Goal: Transaction & Acquisition: Purchase product/service

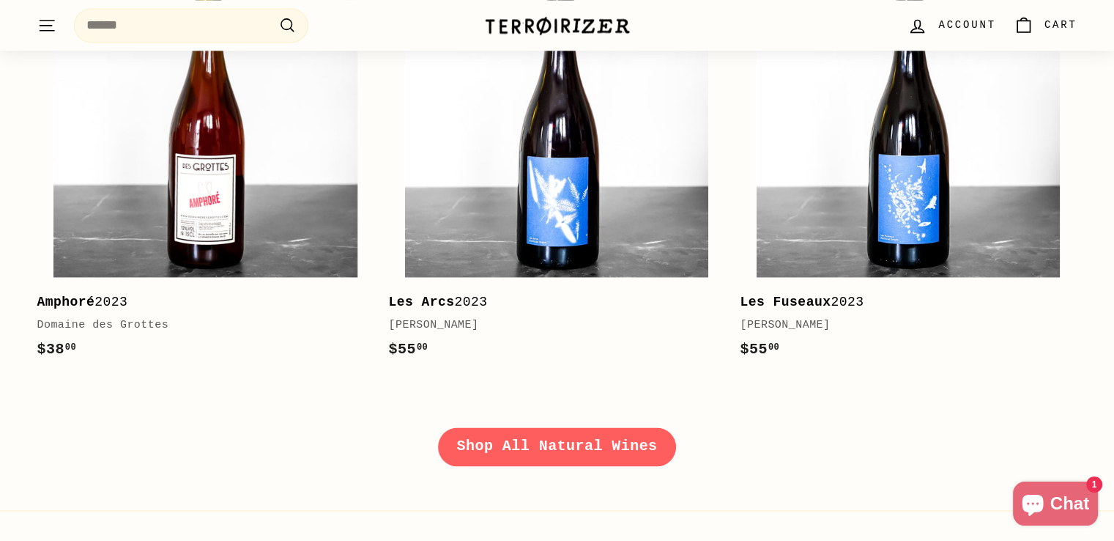
scroll to position [2344, 0]
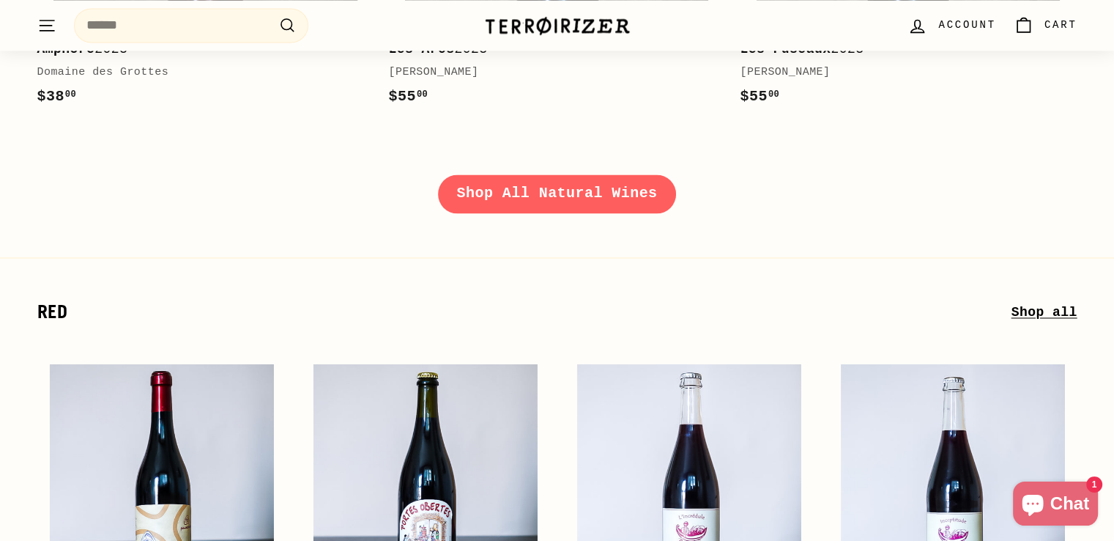
click at [545, 188] on link "Shop All Natural Wines" at bounding box center [557, 193] width 239 height 38
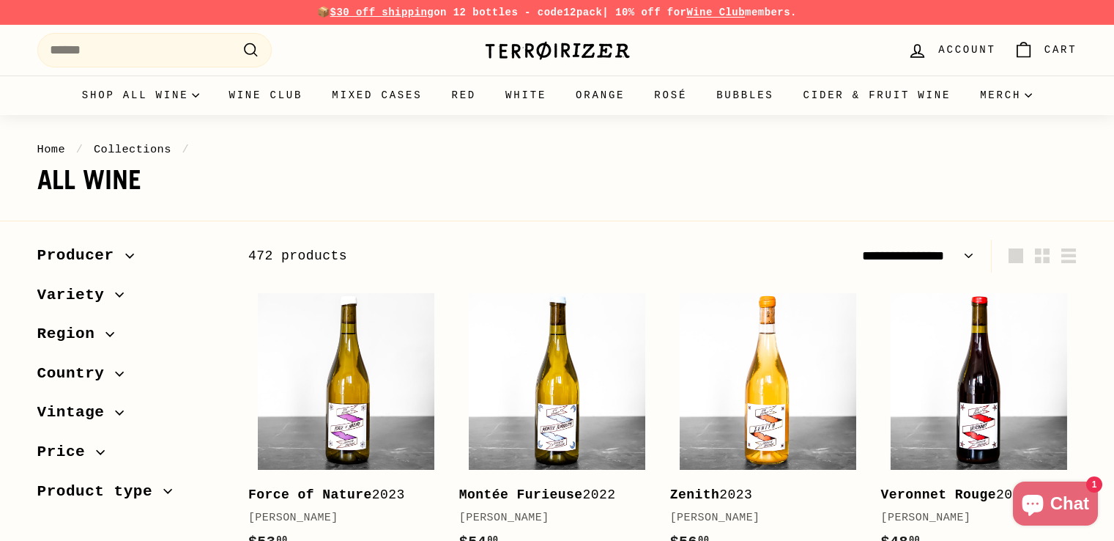
select select "**********"
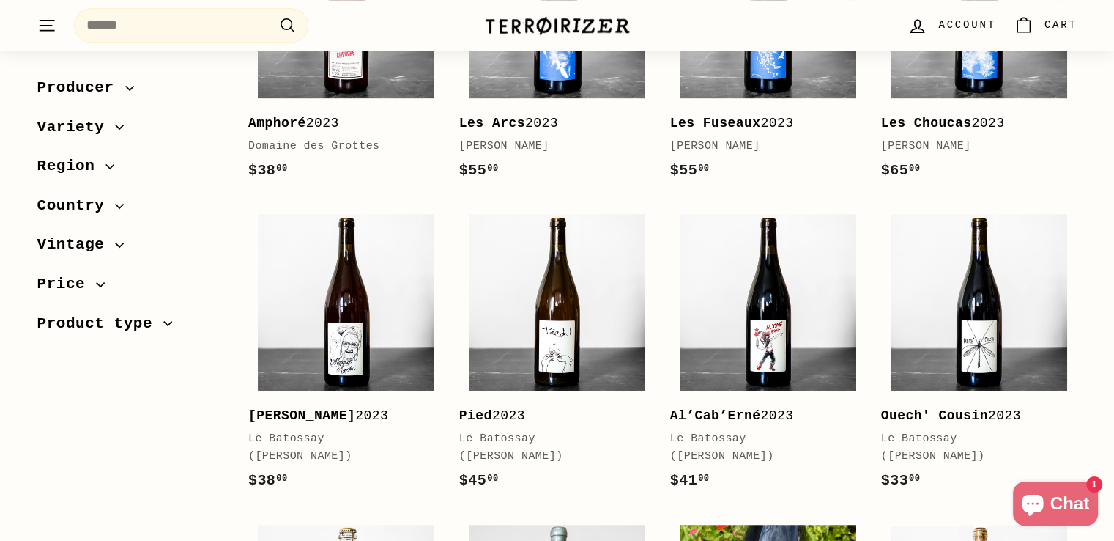
scroll to position [1026, 0]
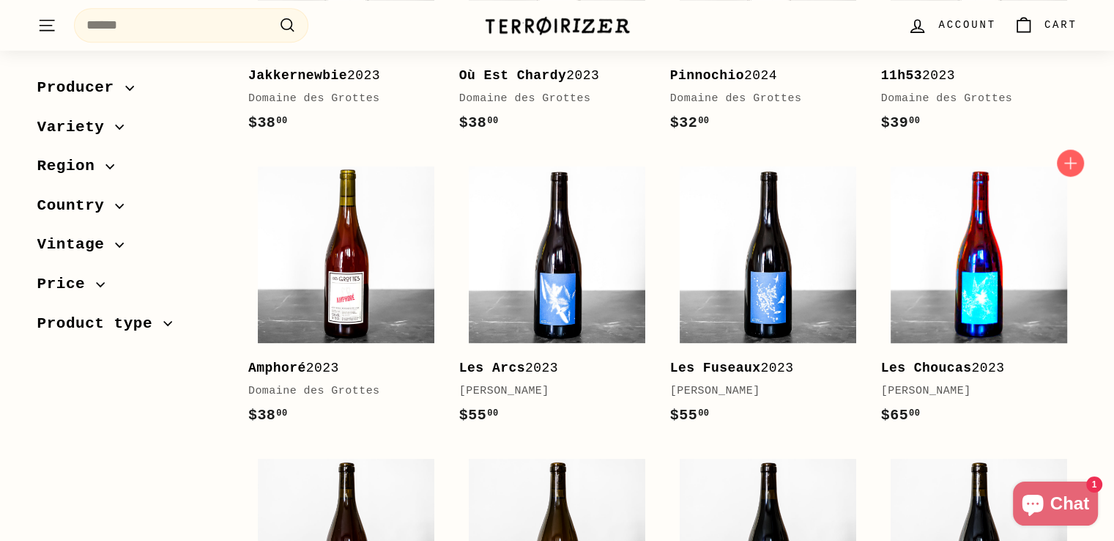
click at [977, 300] on img at bounding box center [979, 254] width 177 height 177
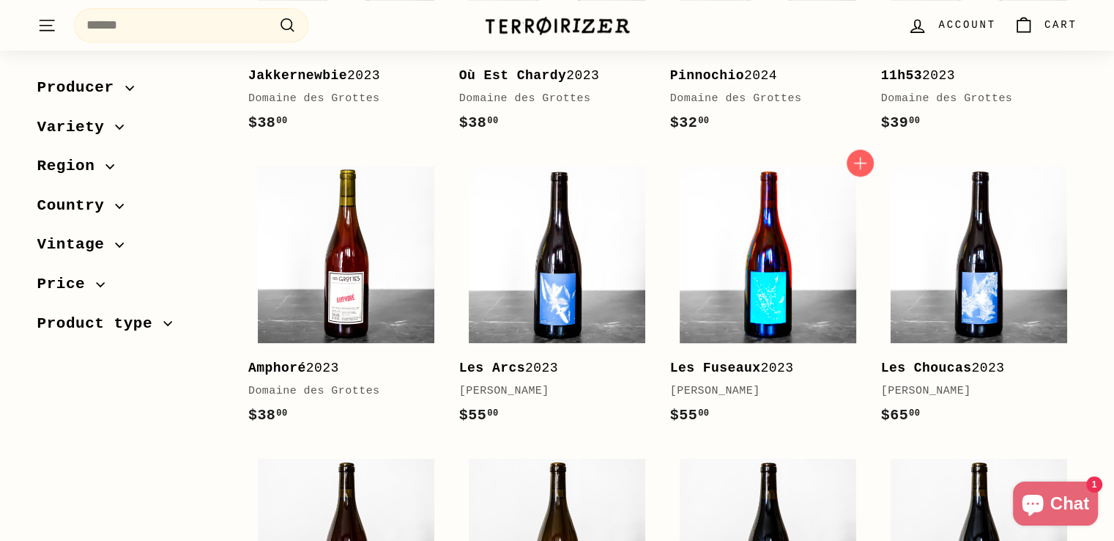
click at [798, 270] on img at bounding box center [768, 254] width 177 height 177
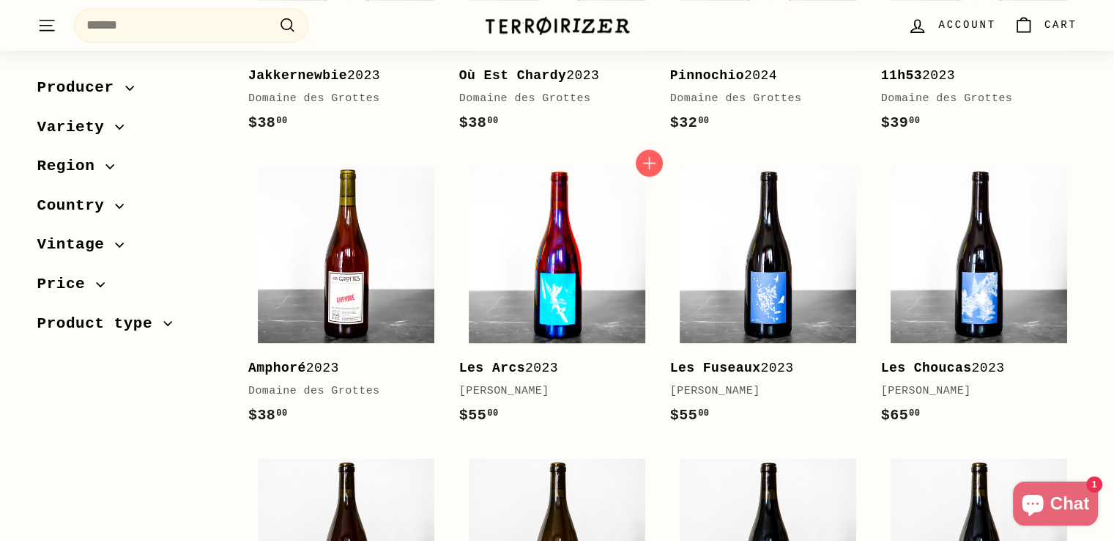
click at [609, 266] on img at bounding box center [557, 254] width 177 height 177
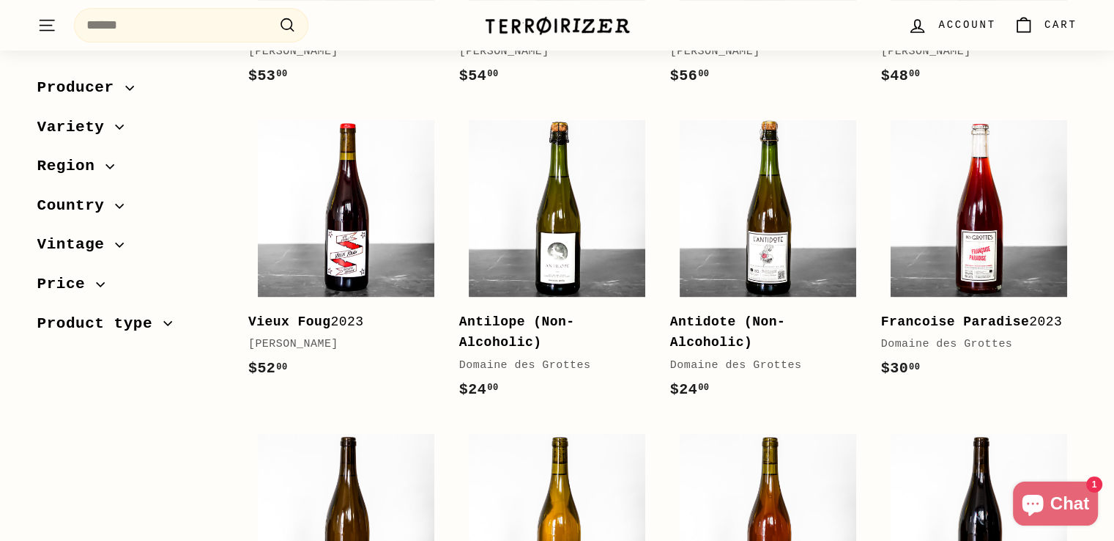
scroll to position [488, 0]
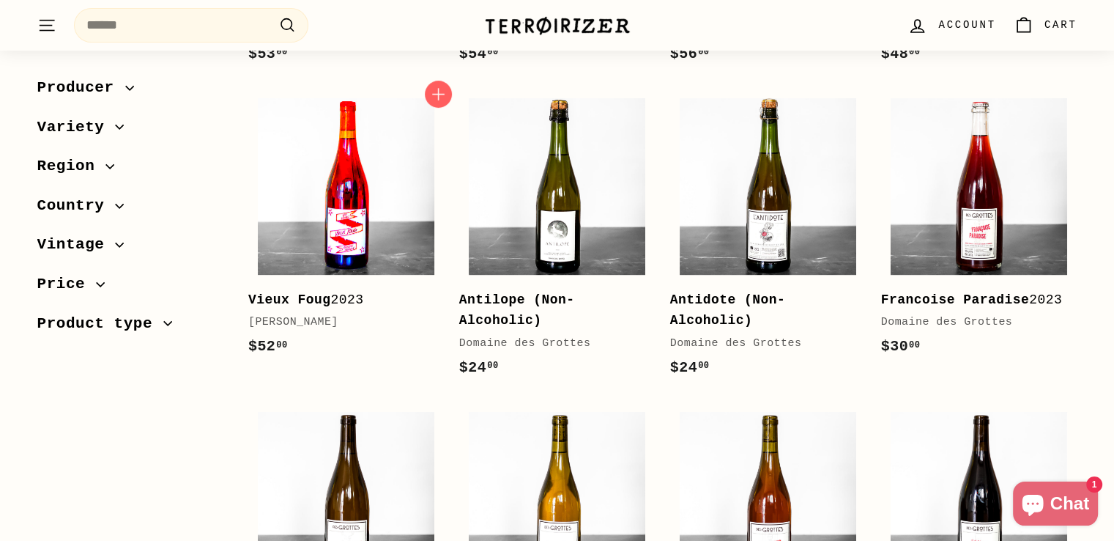
click at [322, 235] on img at bounding box center [346, 186] width 177 height 177
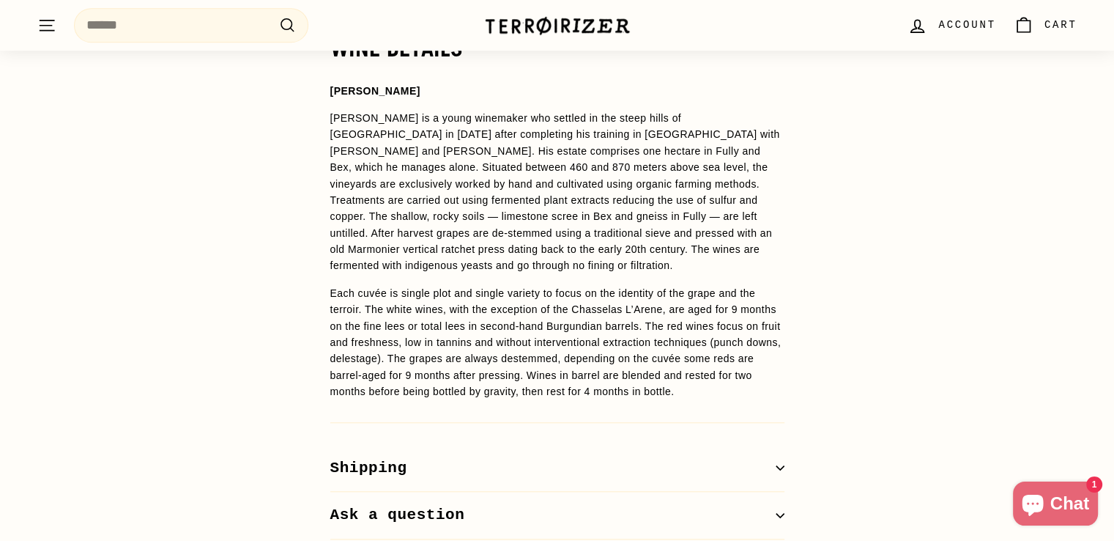
scroll to position [1319, 0]
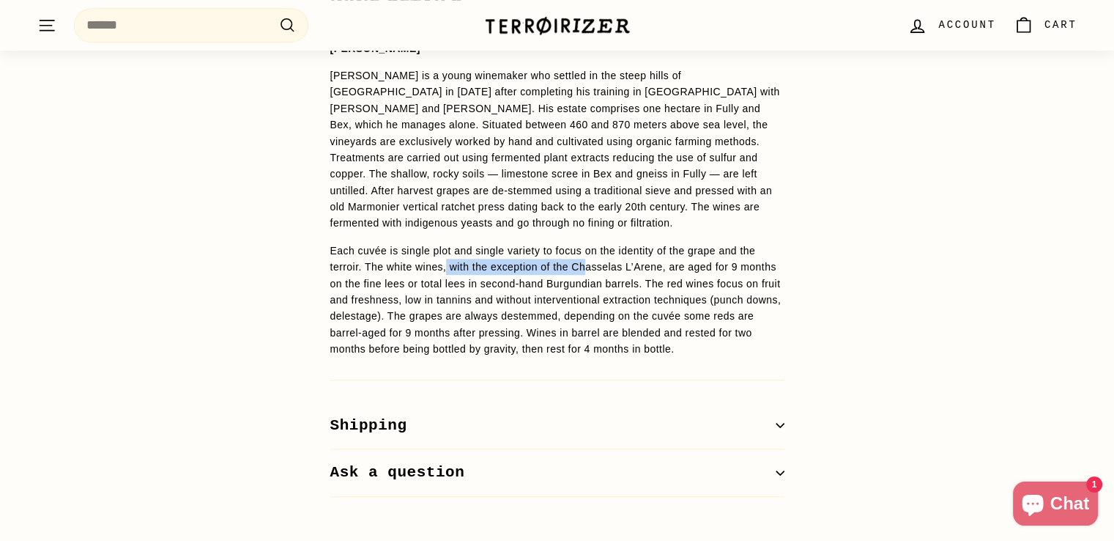
drag, startPoint x: 462, startPoint y: 229, endPoint x: 586, endPoint y: 229, distance: 124.5
click at [586, 242] on p "Each cuvée is single plot and single variety to focus on the identity of the gr…" at bounding box center [557, 299] width 454 height 115
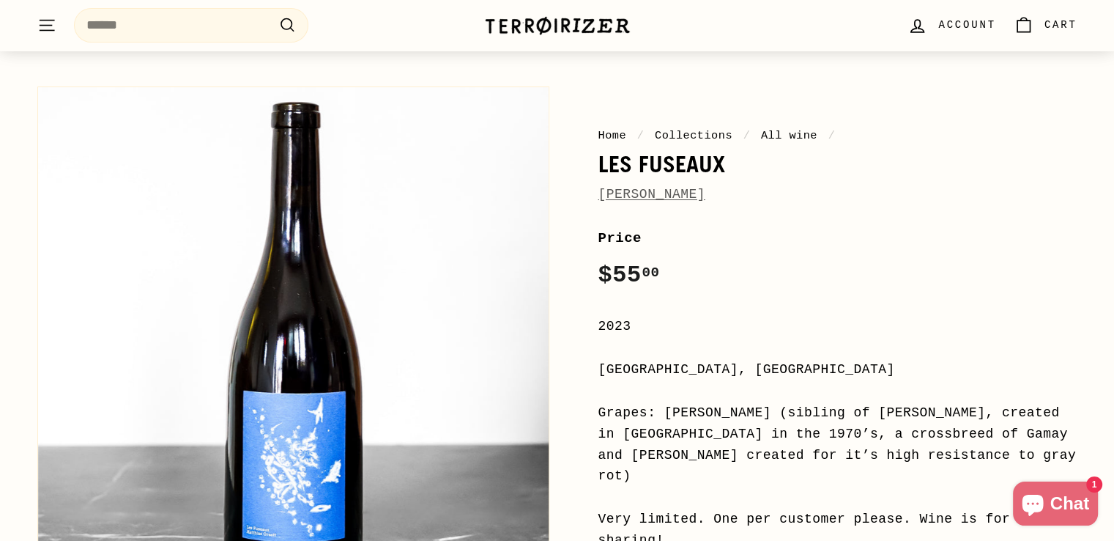
scroll to position [242, 0]
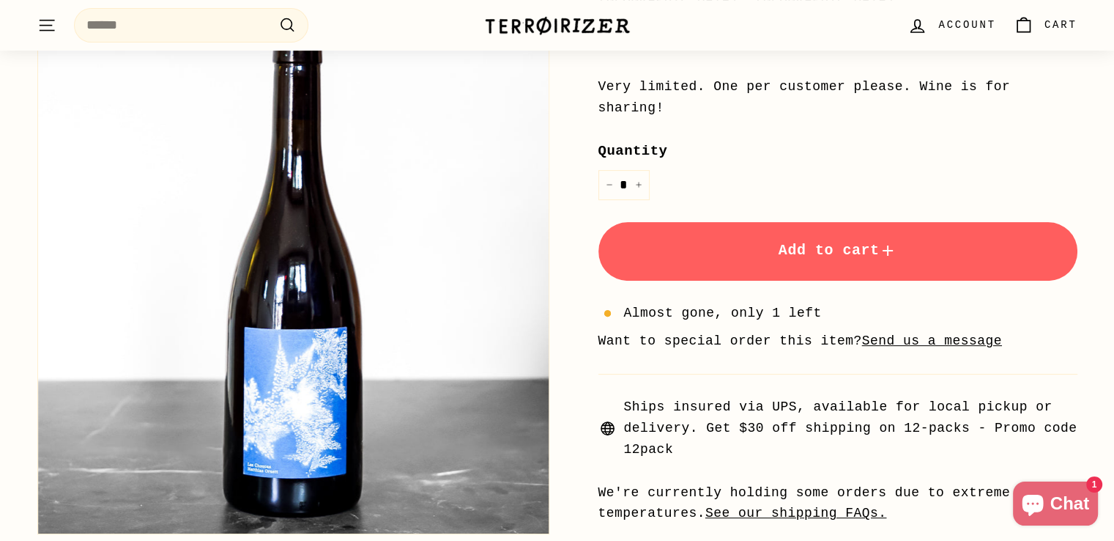
scroll to position [195, 0]
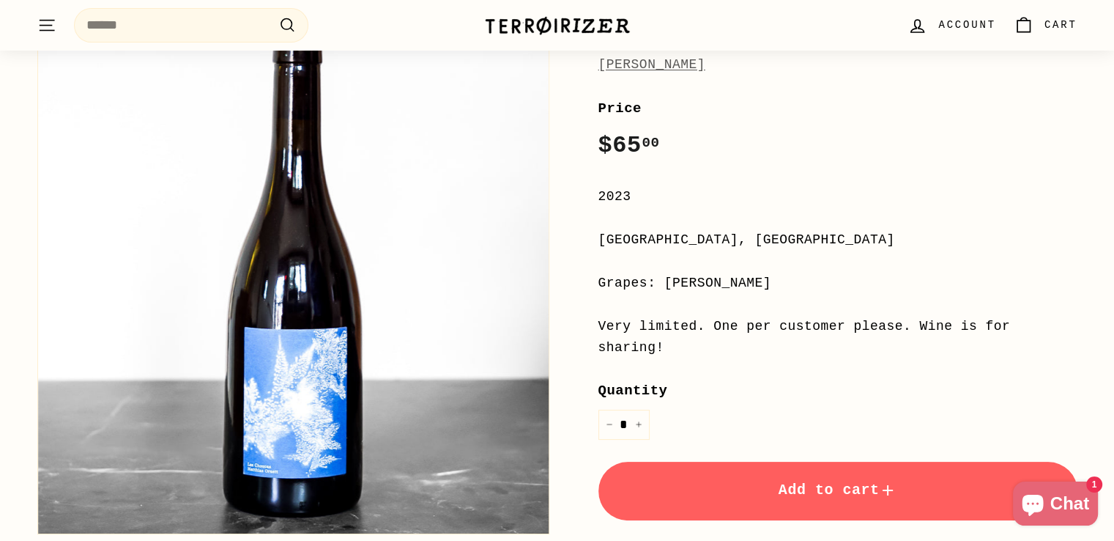
click at [662, 73] on span "[PERSON_NAME]" at bounding box center [652, 64] width 107 height 21
click at [667, 68] on link "[PERSON_NAME]" at bounding box center [652, 64] width 107 height 15
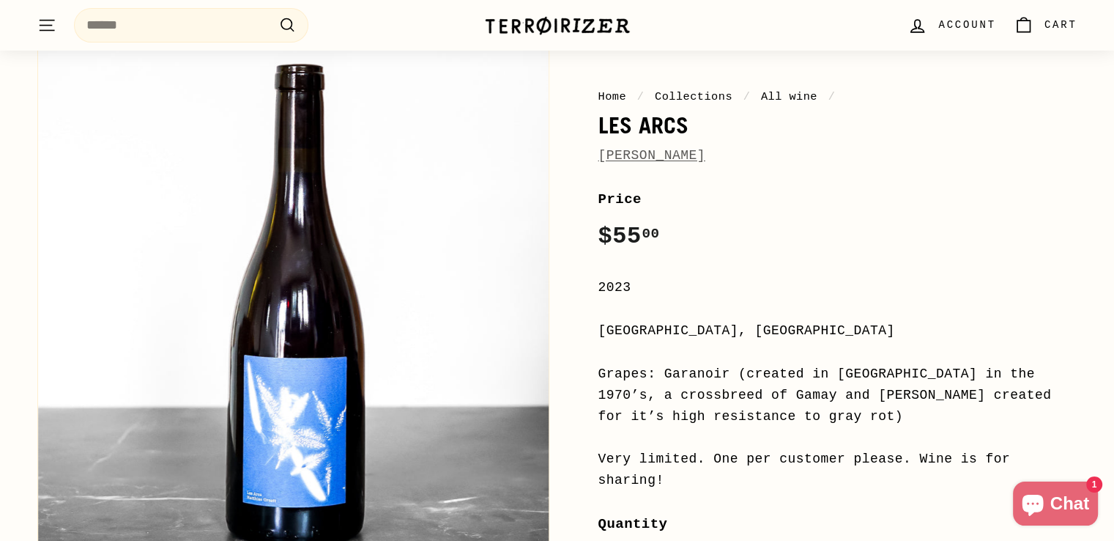
scroll to position [97, 0]
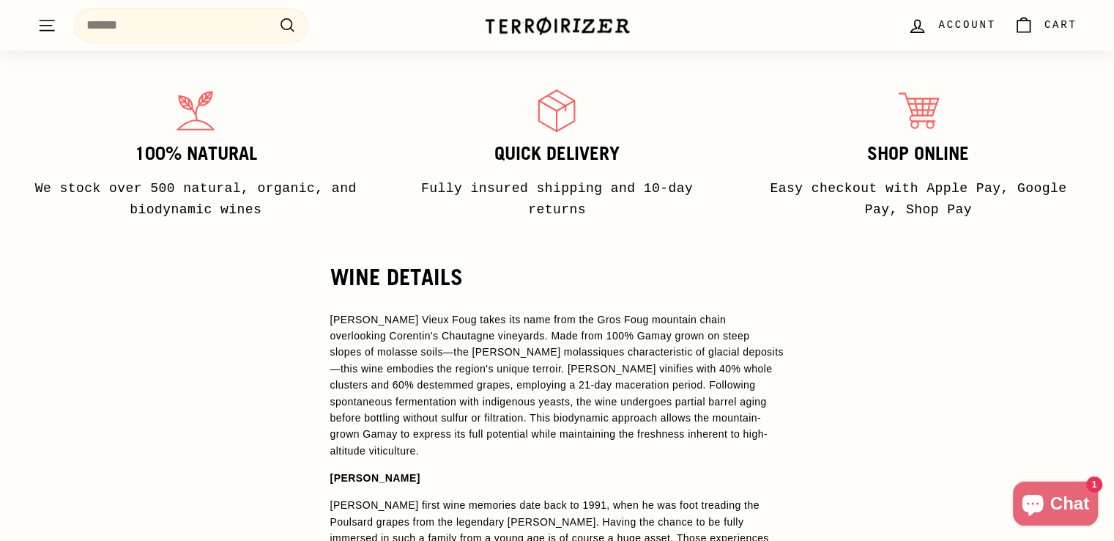
scroll to position [1220, 0]
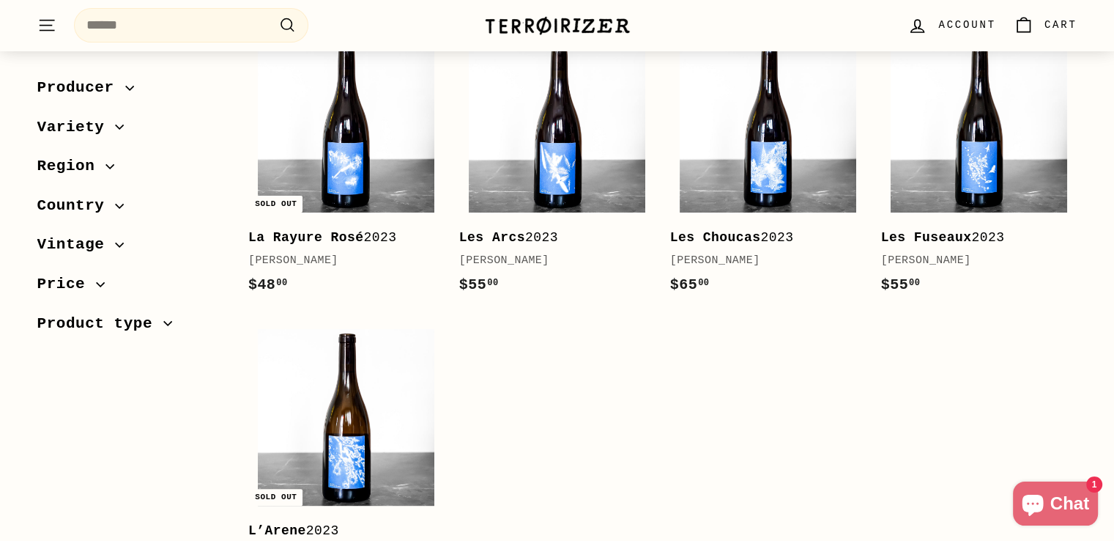
scroll to position [293, 0]
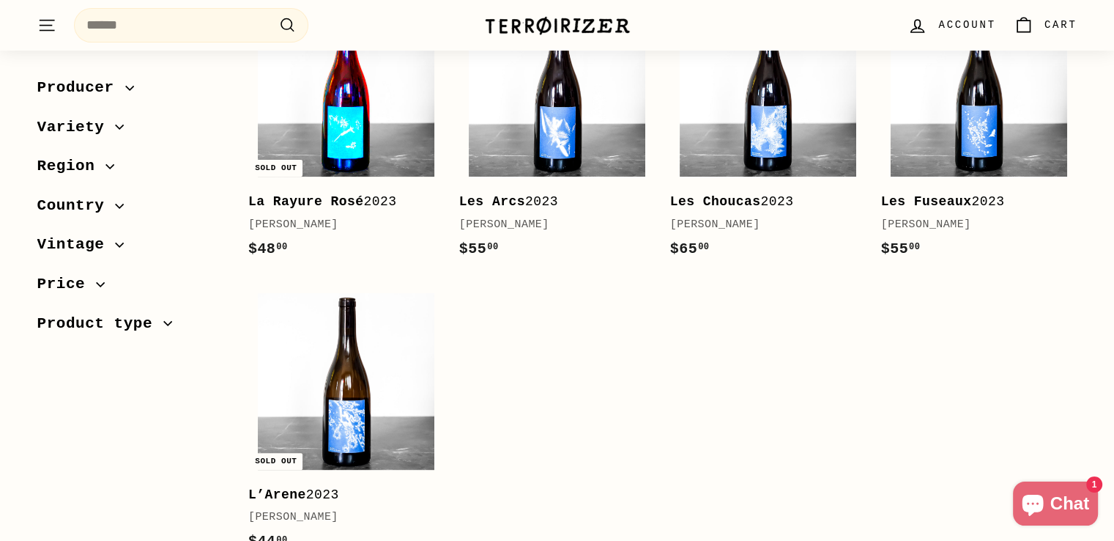
click at [350, 138] on img at bounding box center [346, 88] width 177 height 177
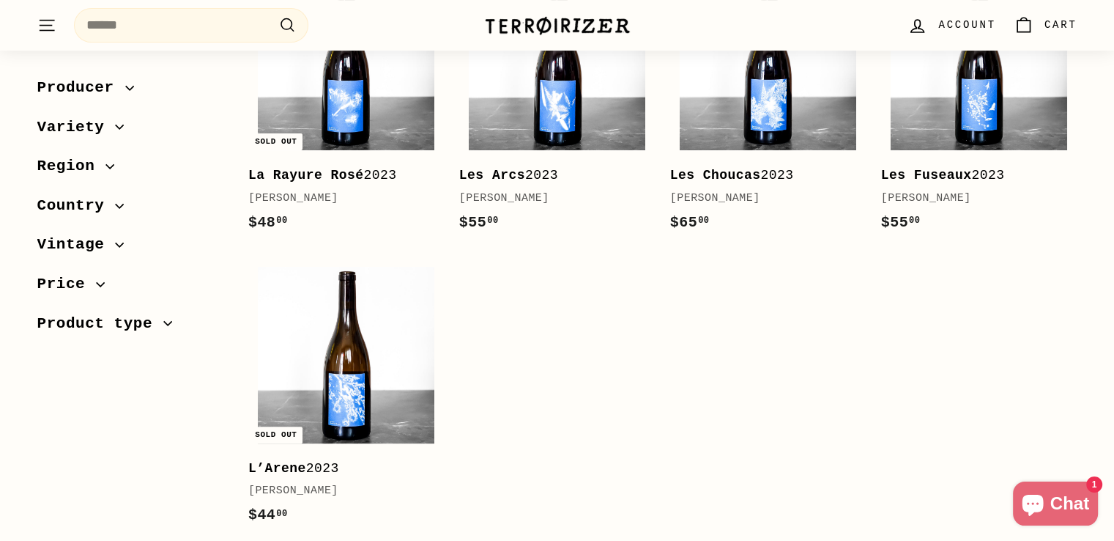
scroll to position [488, 0]
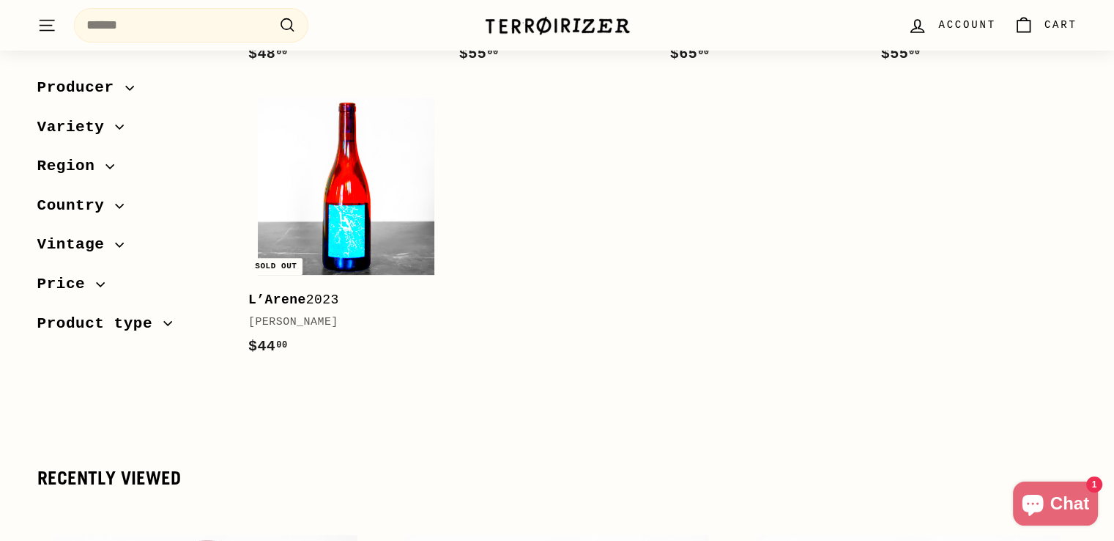
click at [322, 215] on img at bounding box center [346, 186] width 177 height 177
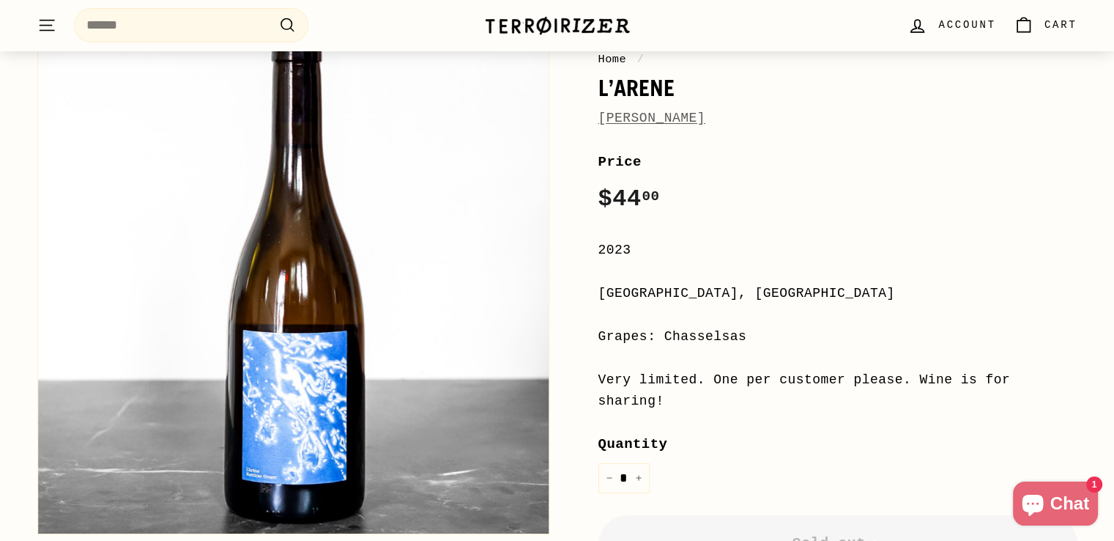
scroll to position [147, 0]
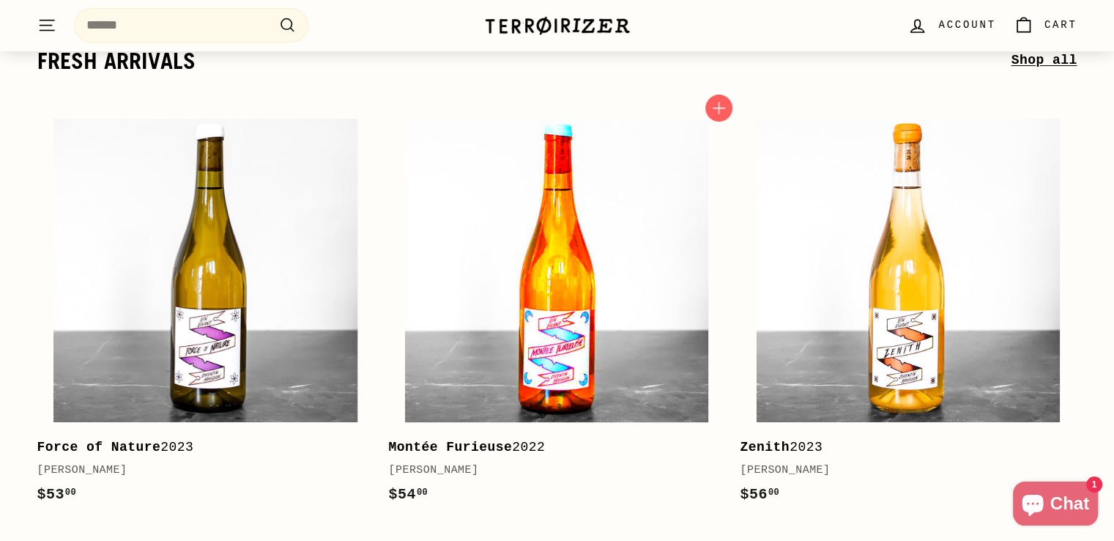
scroll to position [244, 0]
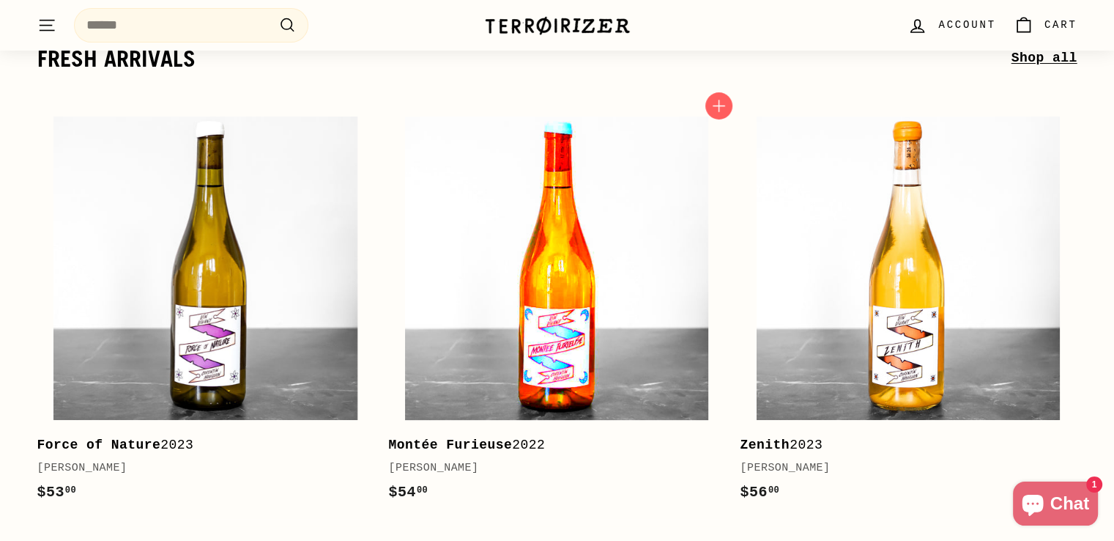
click at [621, 276] on img at bounding box center [556, 267] width 303 height 303
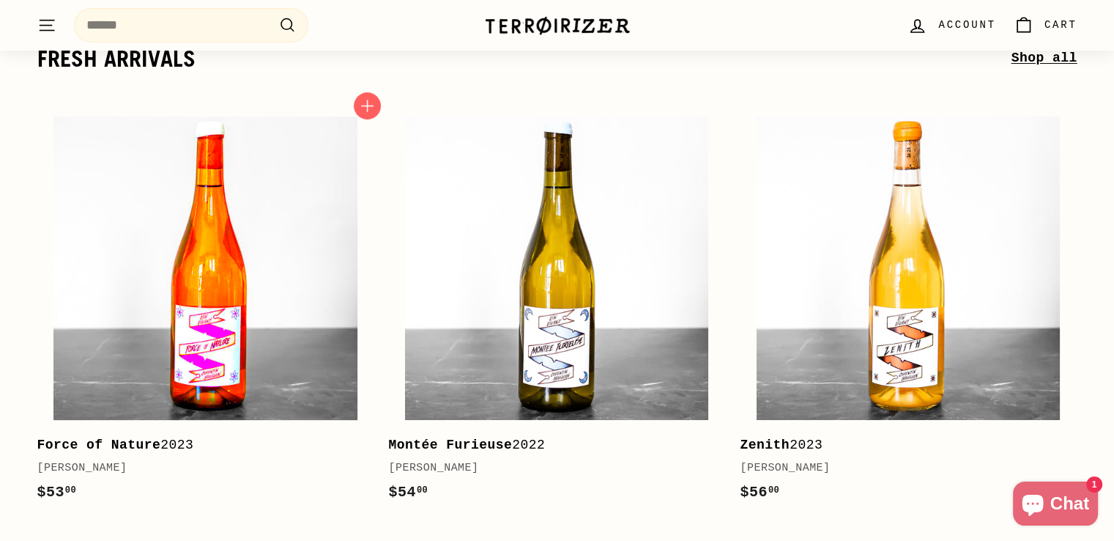
click at [261, 284] on img at bounding box center [204, 267] width 303 height 303
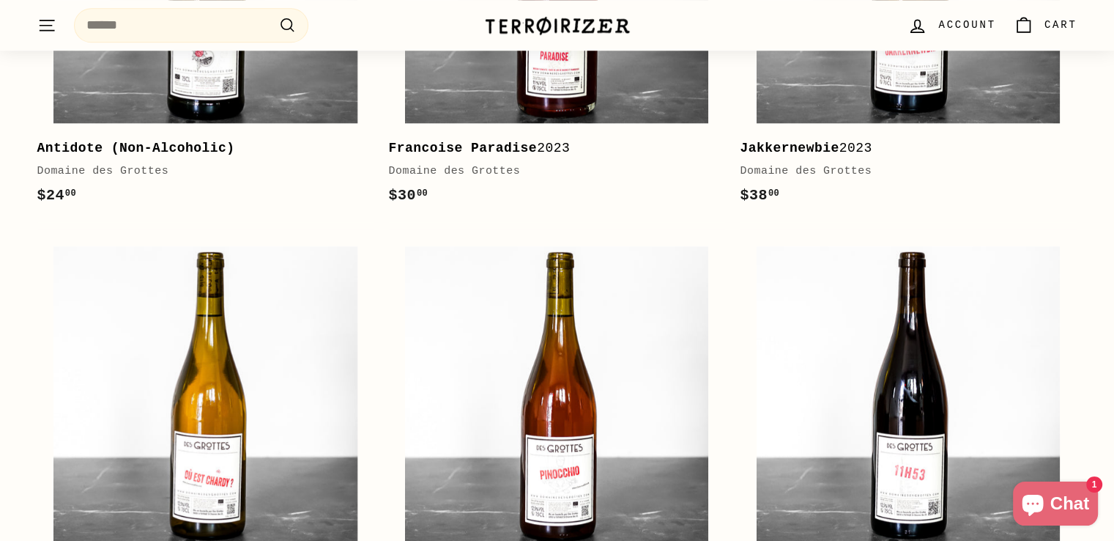
scroll to position [1465, 0]
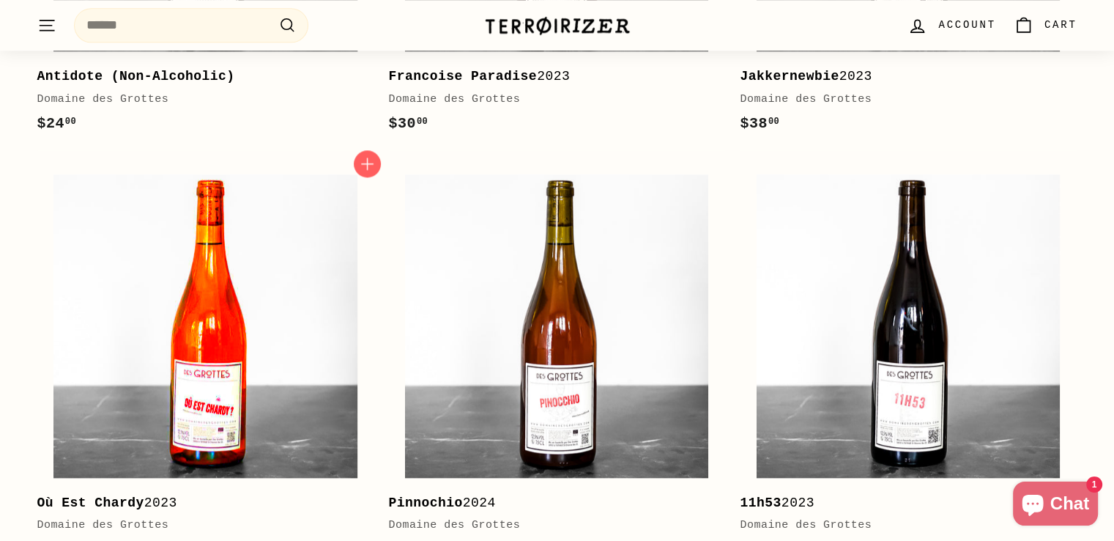
click at [212, 338] on img at bounding box center [204, 325] width 303 height 303
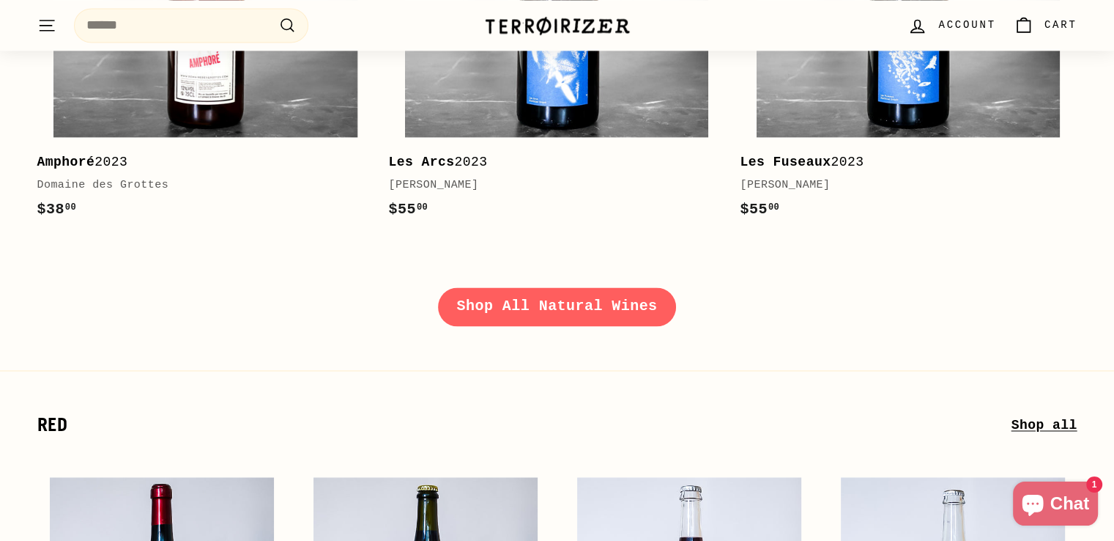
scroll to position [2246, 0]
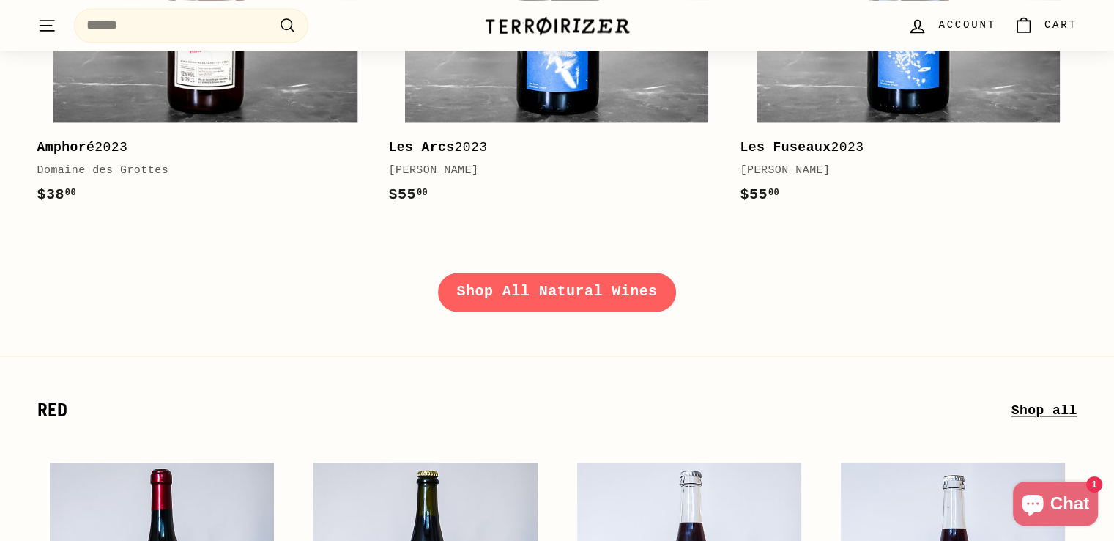
click at [513, 290] on link "Shop All Natural Wines" at bounding box center [557, 292] width 239 height 38
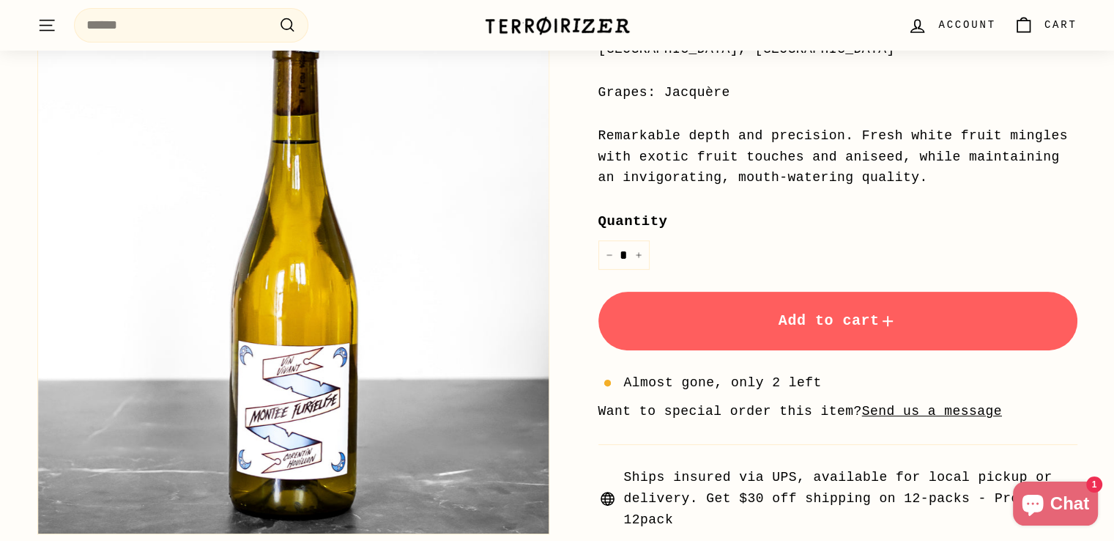
scroll to position [586, 0]
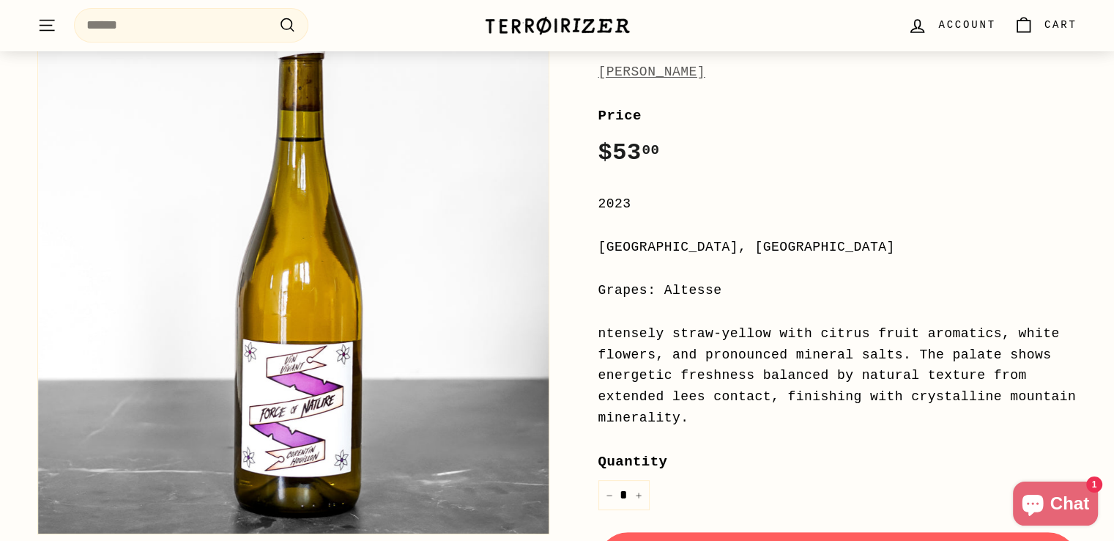
scroll to position [195, 0]
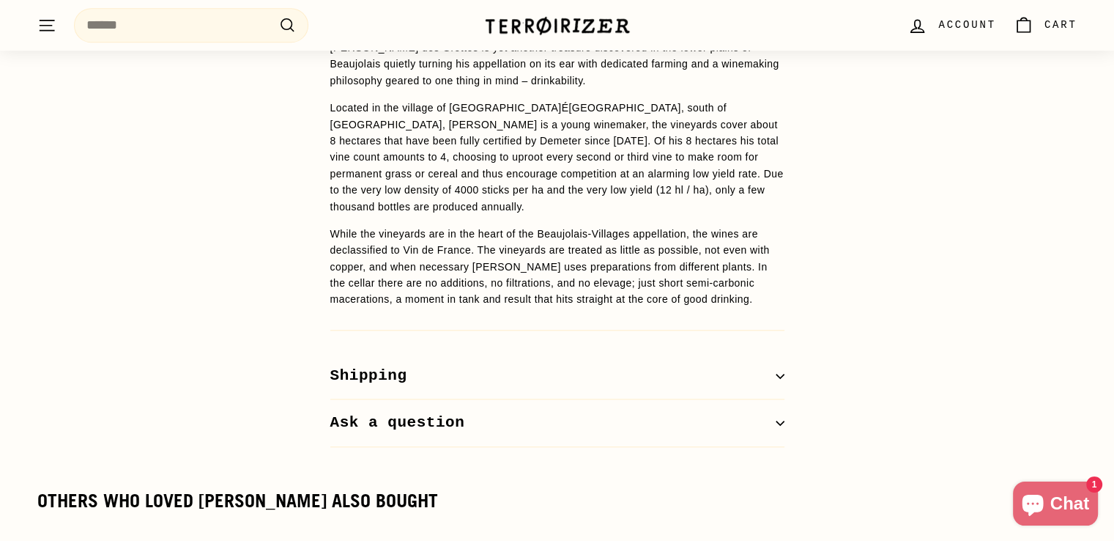
scroll to position [1220, 0]
drag, startPoint x: 451, startPoint y: 234, endPoint x: 570, endPoint y: 226, distance: 119.6
click at [563, 226] on p "While the vineyards are in the heart of the Beaujolais-Villages appellation, th…" at bounding box center [557, 265] width 454 height 82
click at [573, 225] on p "While the vineyards are in the heart of the Beaujolais-Villages appellation, th…" at bounding box center [557, 265] width 454 height 82
drag, startPoint x: 382, startPoint y: 253, endPoint x: 480, endPoint y: 248, distance: 97.5
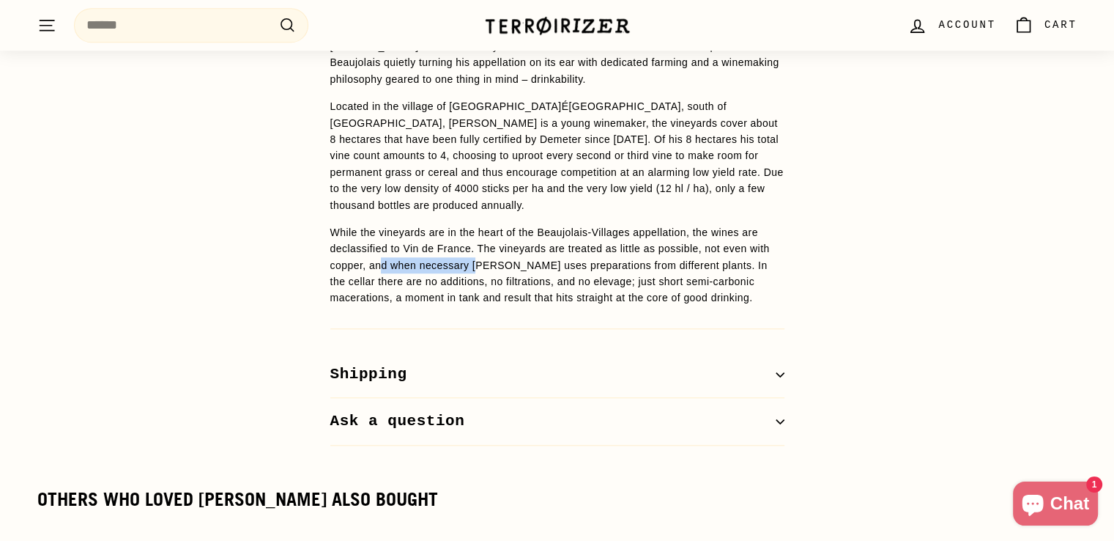
click at [480, 248] on p "While the vineyards are in the heart of the Beaujolais-Villages appellation, th…" at bounding box center [557, 265] width 454 height 82
click at [481, 248] on p "While the vineyards are in the heart of the Beaujolais-Villages appellation, th…" at bounding box center [557, 265] width 454 height 82
drag, startPoint x: 417, startPoint y: 250, endPoint x: 564, endPoint y: 244, distance: 147.4
click at [563, 244] on p "While the vineyards are in the heart of the Beaujolais-Villages appellation, th…" at bounding box center [557, 265] width 454 height 82
click at [564, 244] on p "While the vineyards are in the heart of the Beaujolais-Villages appellation, th…" at bounding box center [557, 265] width 454 height 82
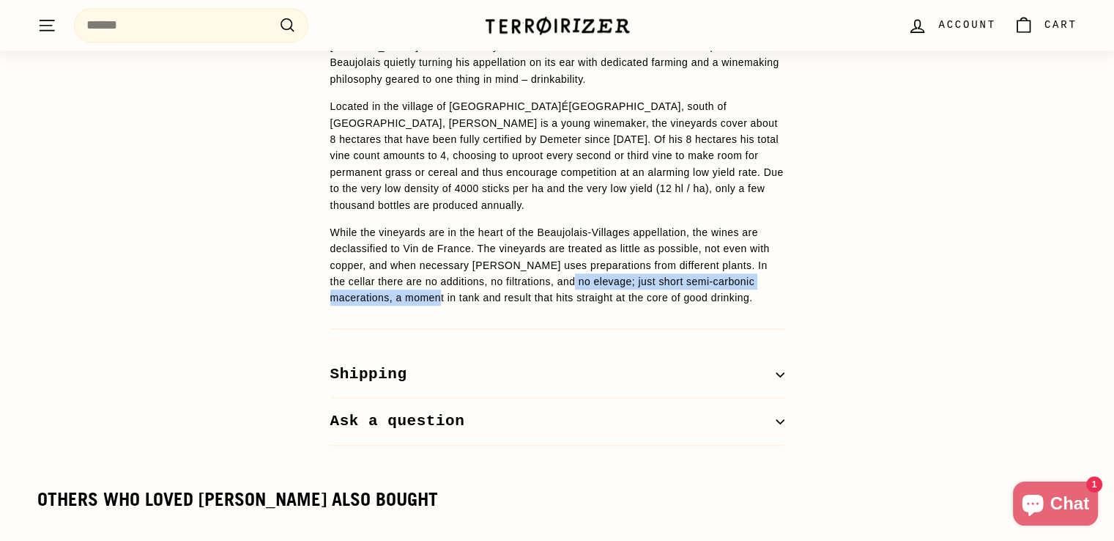
drag, startPoint x: 583, startPoint y: 263, endPoint x: 596, endPoint y: 262, distance: 12.5
click at [594, 262] on p "While the vineyards are in the heart of the Beaujolais-Villages appellation, th…" at bounding box center [557, 265] width 454 height 82
click at [596, 262] on p "While the vineyards are in the heart of the Beaujolais-Villages appellation, th…" at bounding box center [557, 265] width 454 height 82
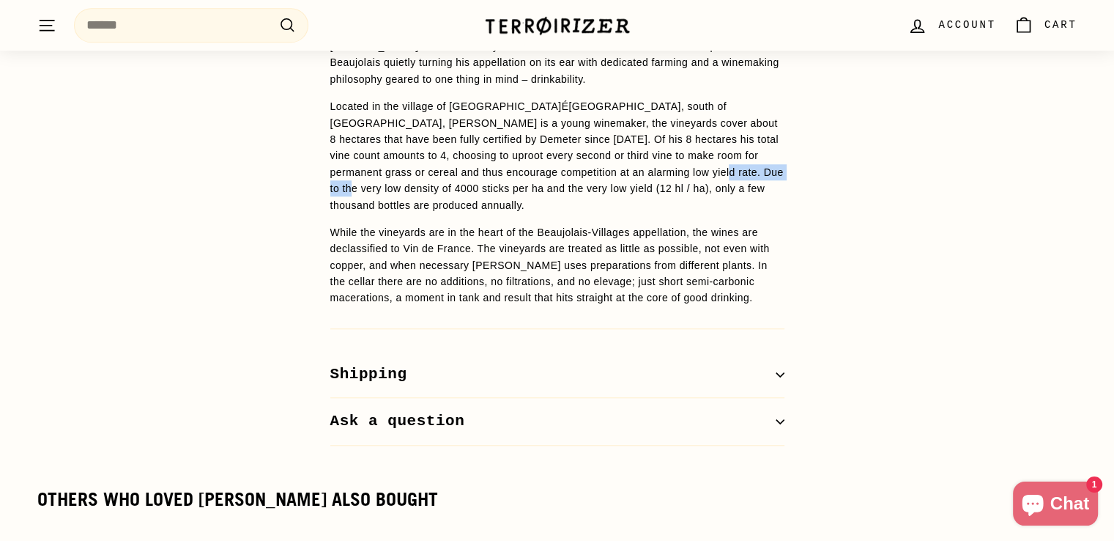
click at [656, 172] on p "Located in the village of Saint- É tienne-des-Ouillieres, south of Brouilly, Ro…" at bounding box center [557, 155] width 454 height 115
click at [659, 172] on p "Located in the village of Saint- É tienne-des-Ouillieres, south of Brouilly, Ro…" at bounding box center [557, 155] width 454 height 115
click at [593, 182] on p "Located in the village of Saint- É tienne-des-Ouillieres, south of Brouilly, Ro…" at bounding box center [557, 155] width 454 height 115
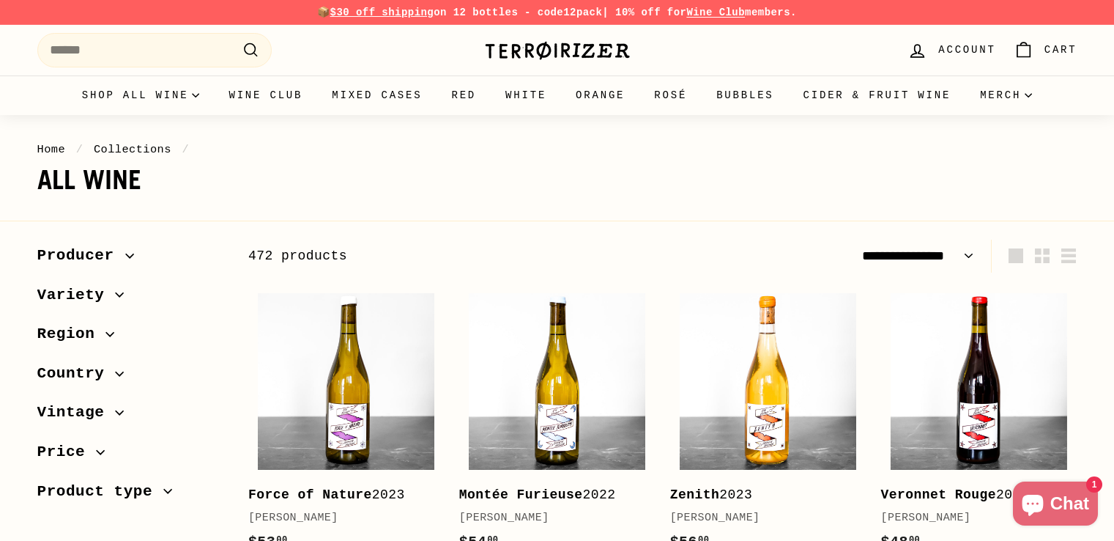
select select "**********"
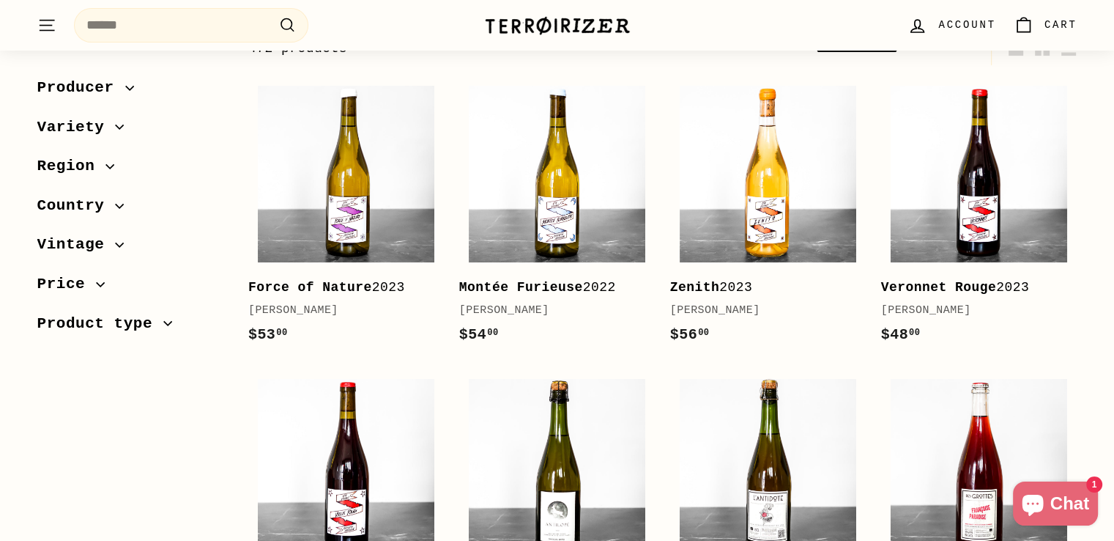
scroll to position [195, 0]
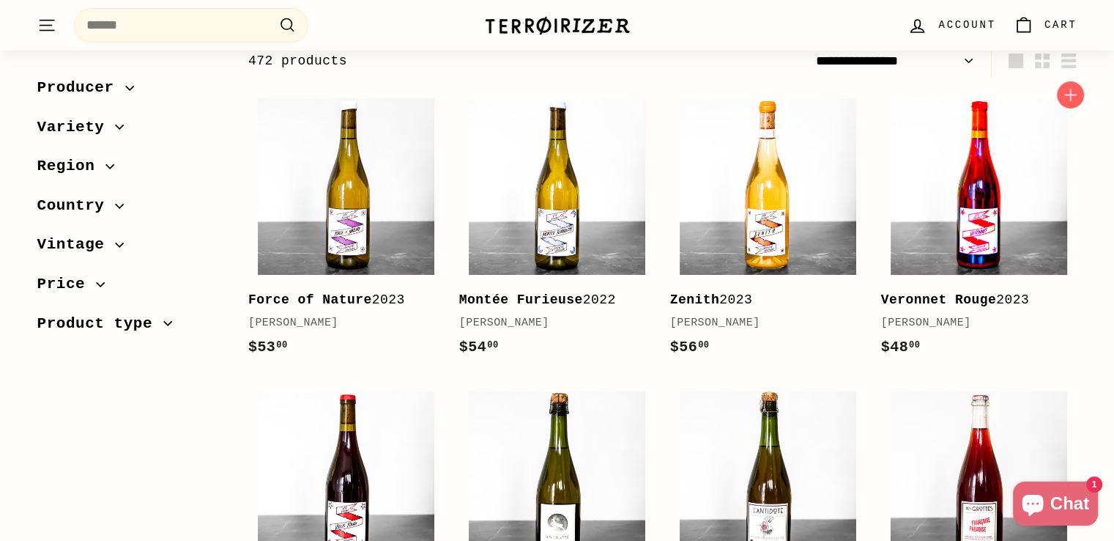
click at [995, 235] on img at bounding box center [979, 186] width 177 height 177
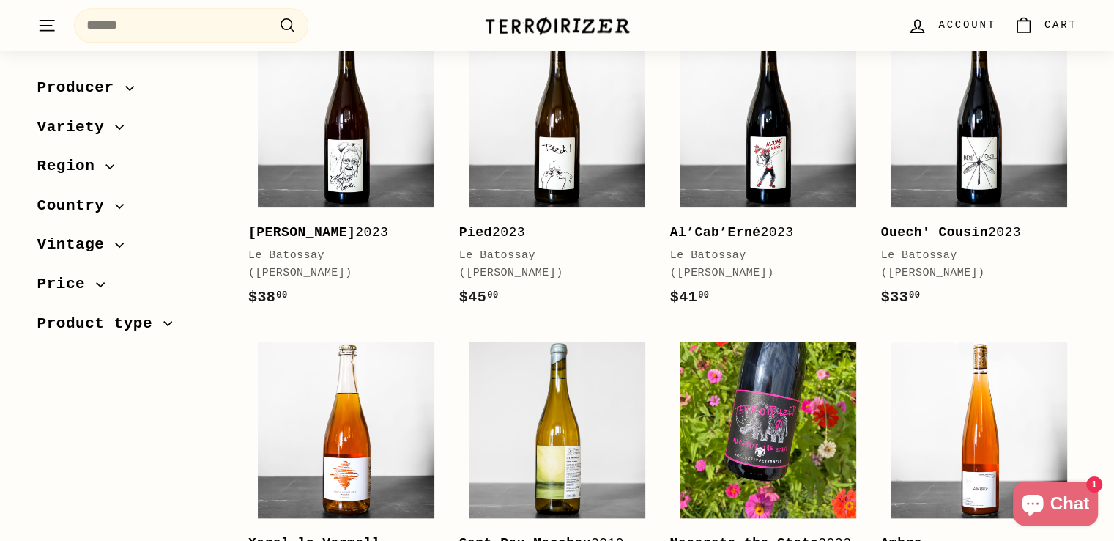
scroll to position [1465, 0]
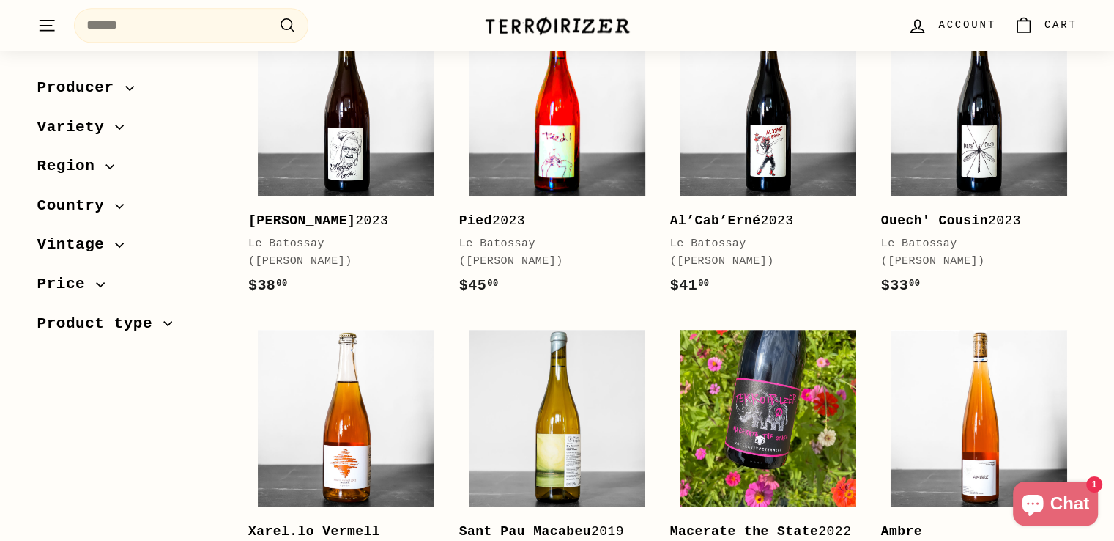
click at [527, 156] on img at bounding box center [557, 107] width 177 height 177
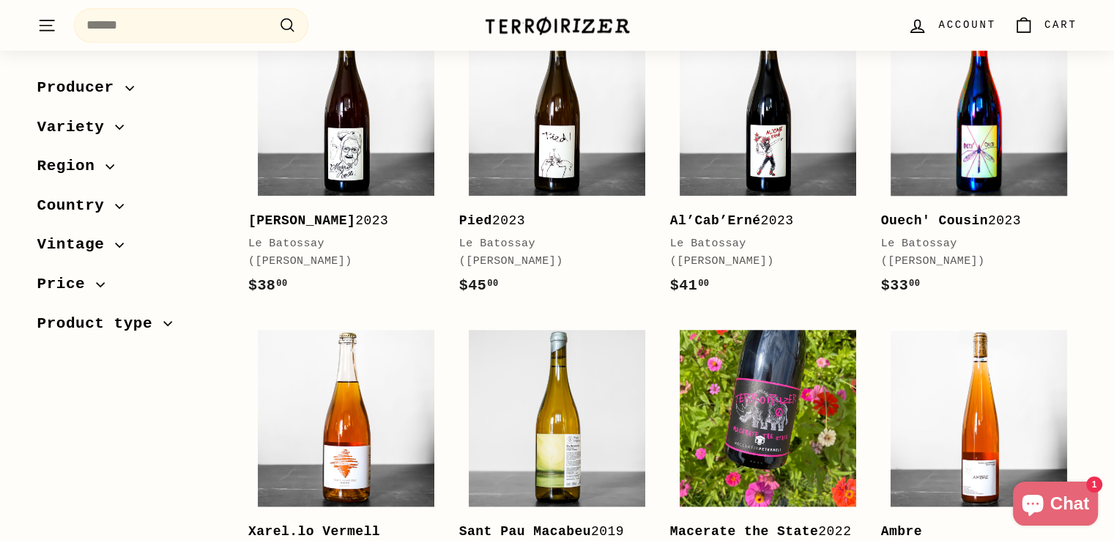
click at [981, 144] on img at bounding box center [979, 107] width 177 height 177
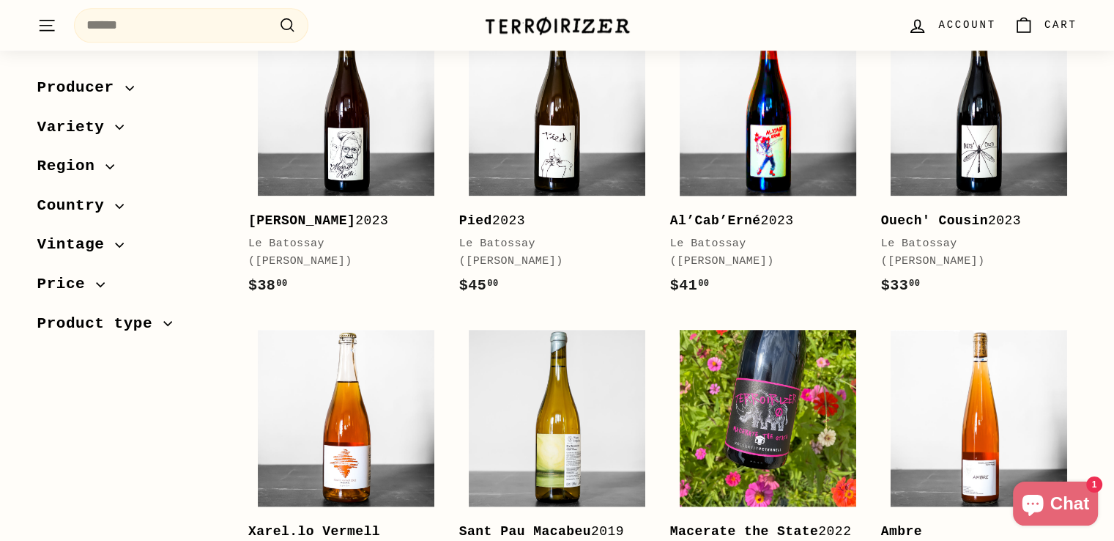
click at [807, 144] on img at bounding box center [768, 107] width 177 height 177
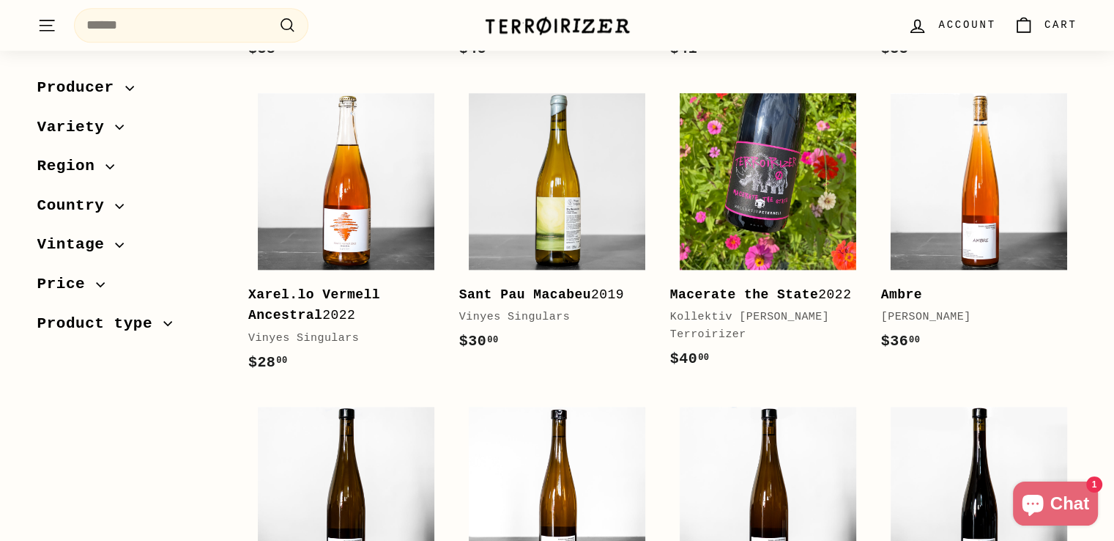
scroll to position [1709, 0]
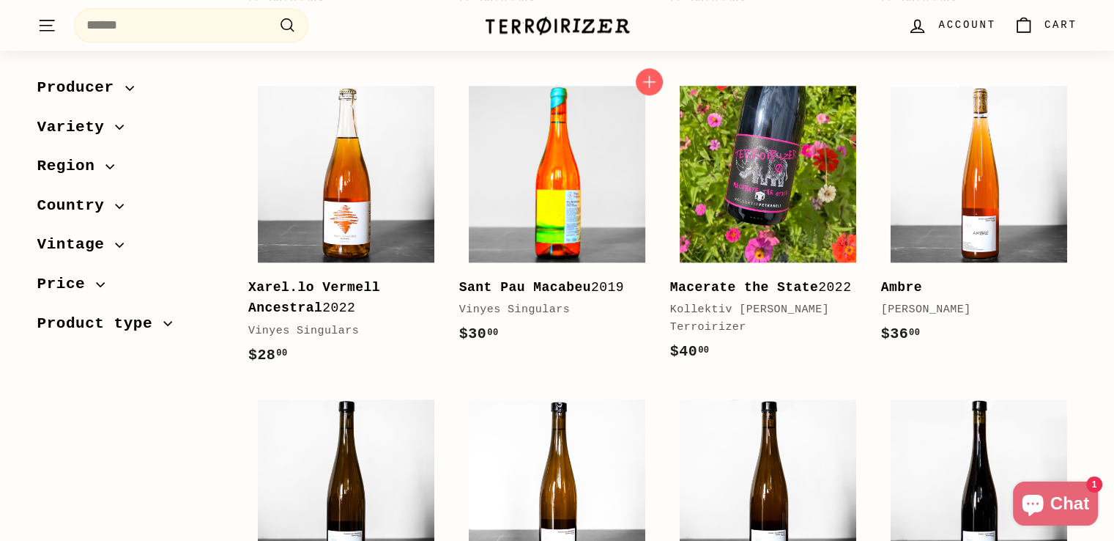
click at [542, 234] on img at bounding box center [557, 174] width 177 height 177
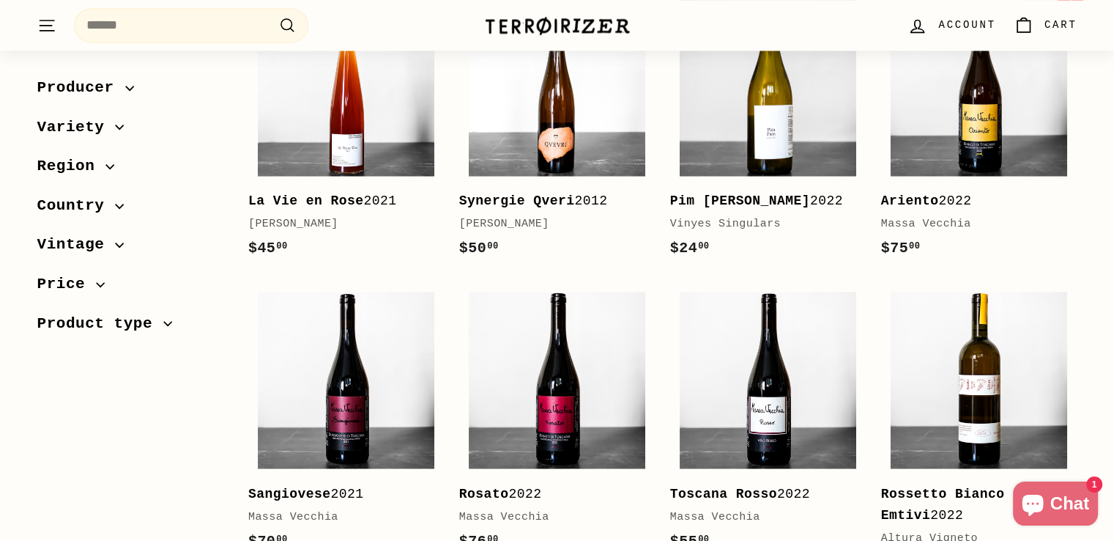
scroll to position [2442, 0]
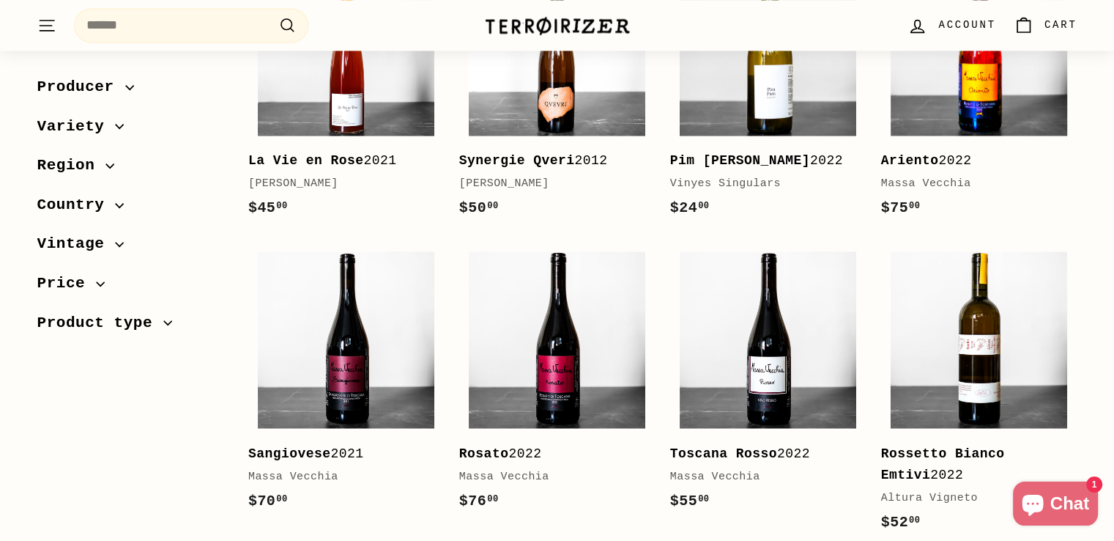
click at [957, 96] on img at bounding box center [979, 47] width 177 height 177
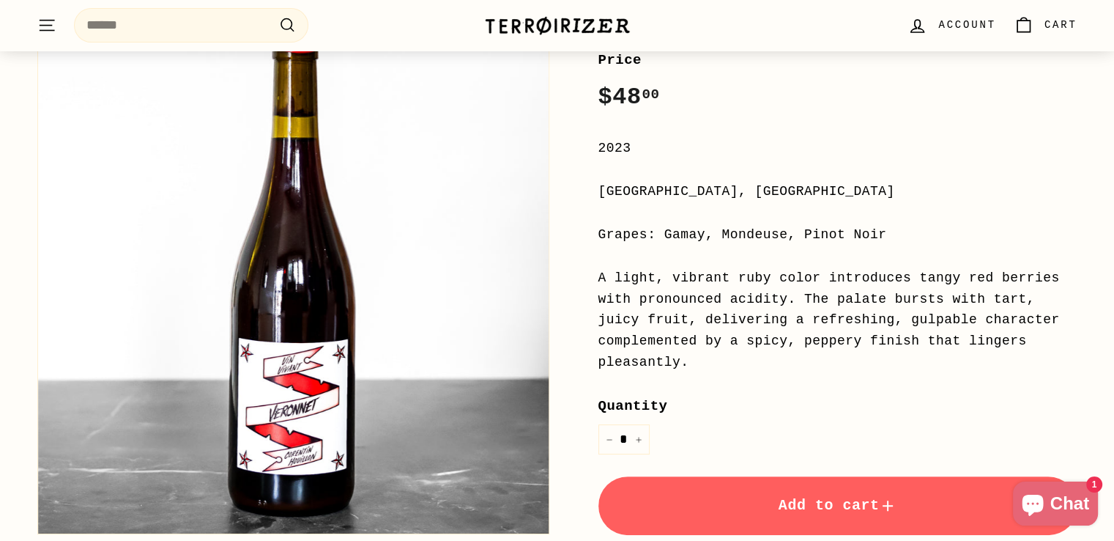
scroll to position [244, 0]
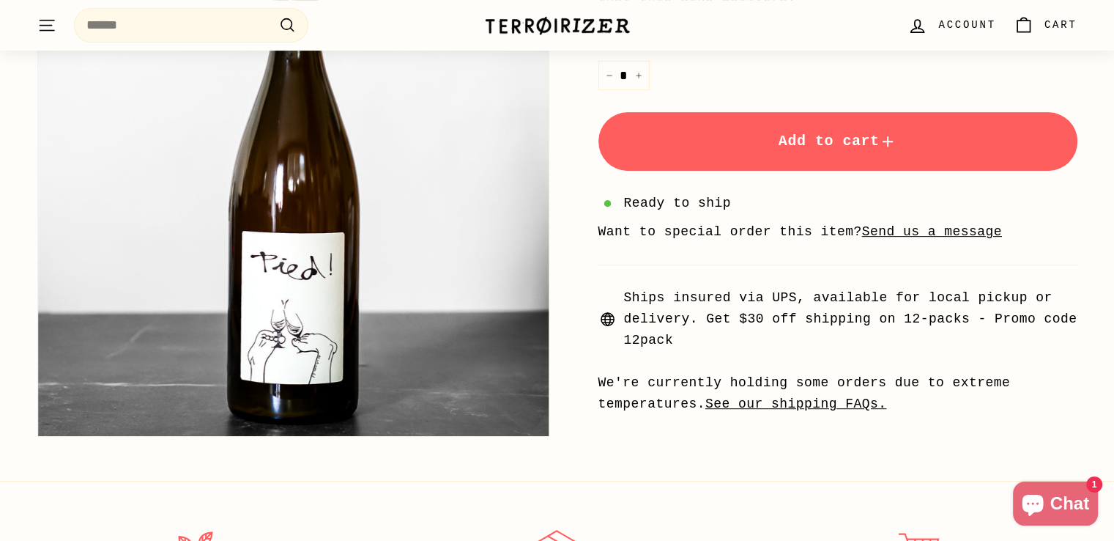
scroll to position [781, 0]
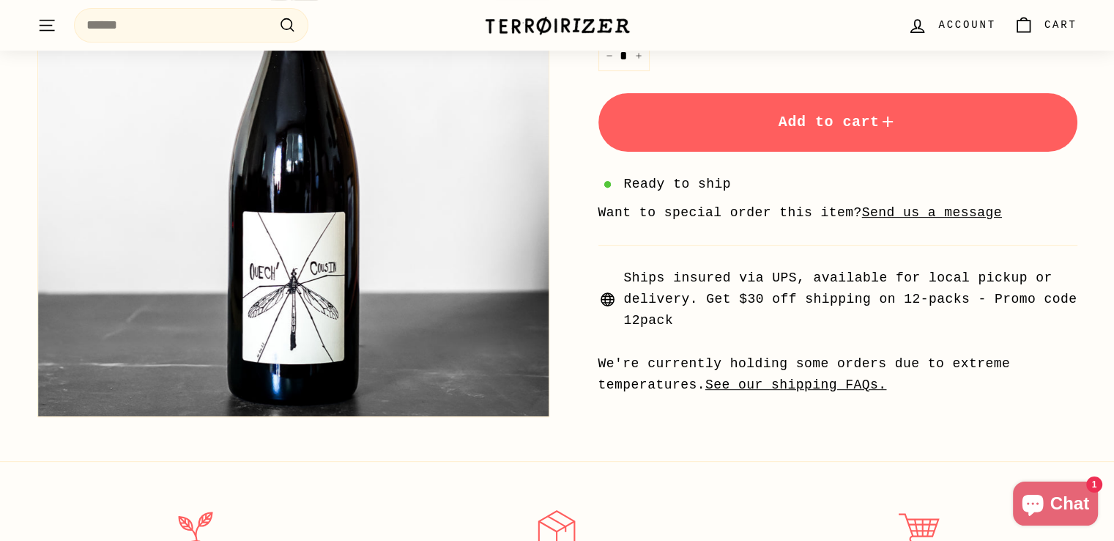
scroll to position [586, 0]
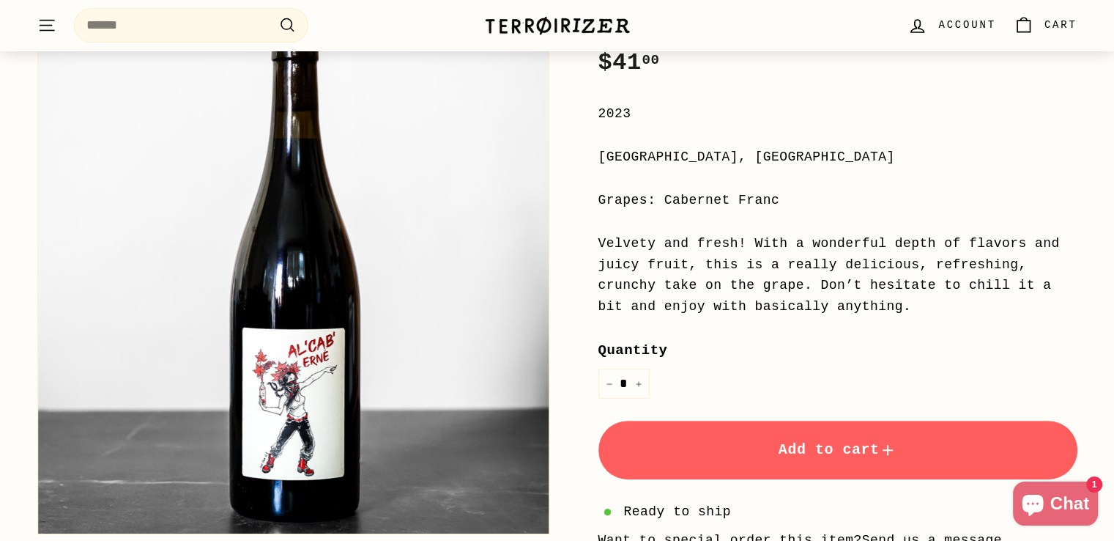
scroll to position [293, 0]
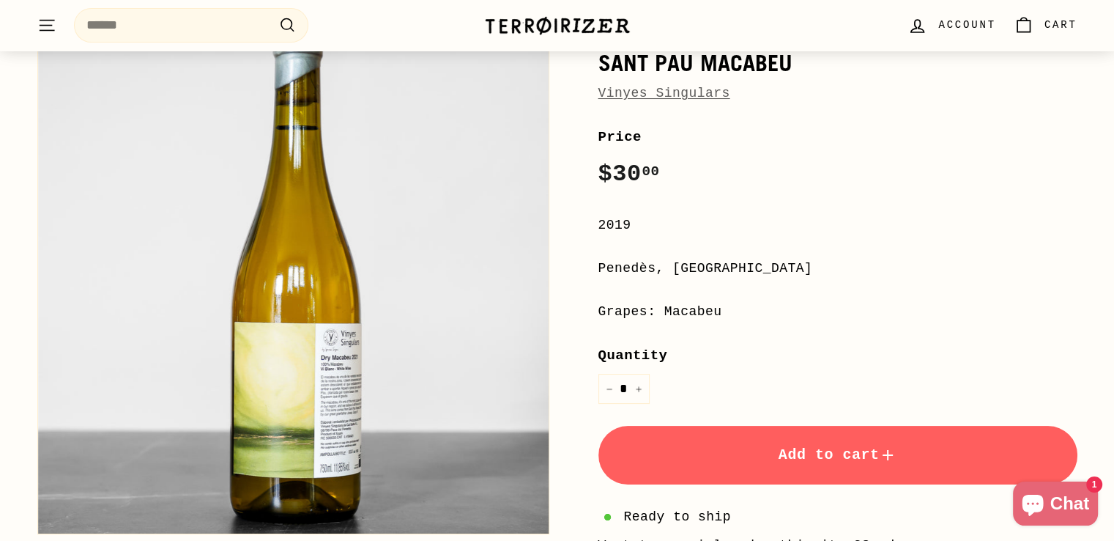
scroll to position [244, 0]
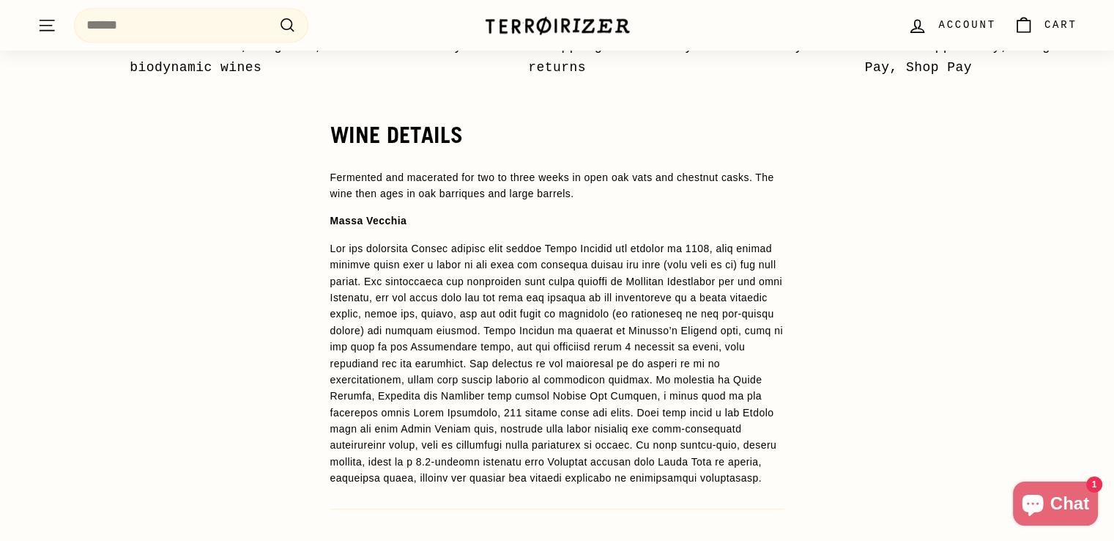
scroll to position [1270, 0]
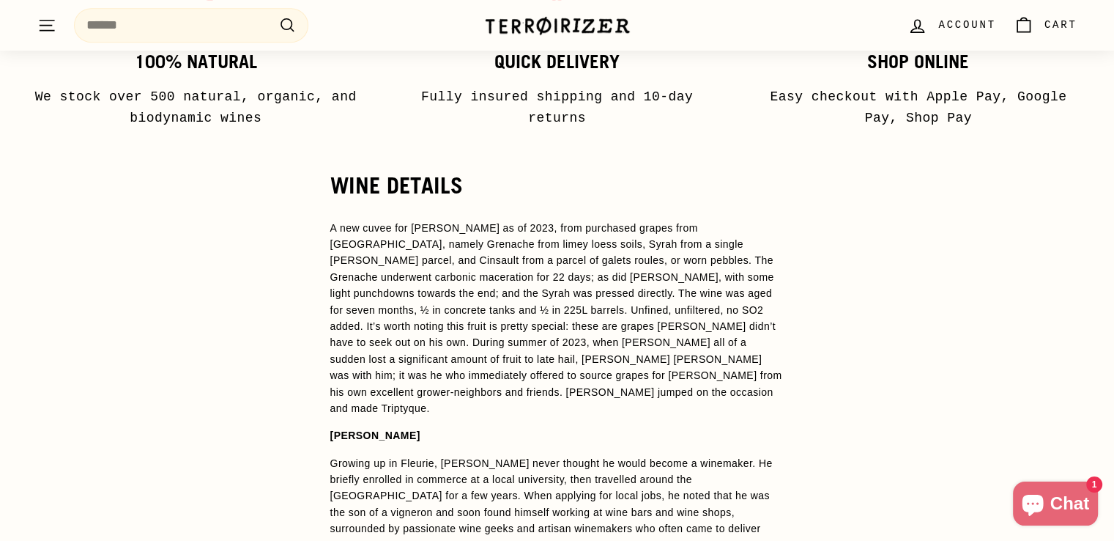
scroll to position [1026, 0]
